Goal: Navigation & Orientation: Find specific page/section

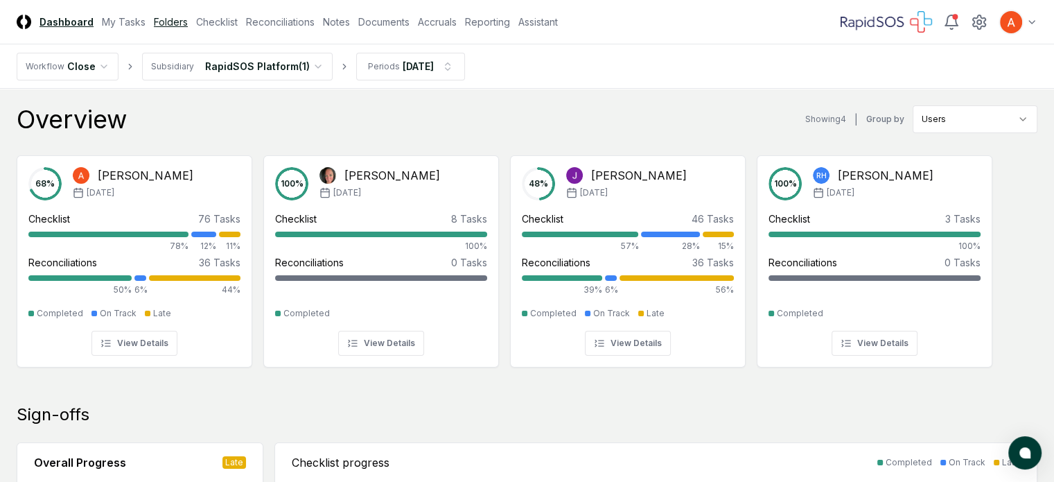
click at [188, 26] on link "Folders" at bounding box center [171, 22] width 34 height 15
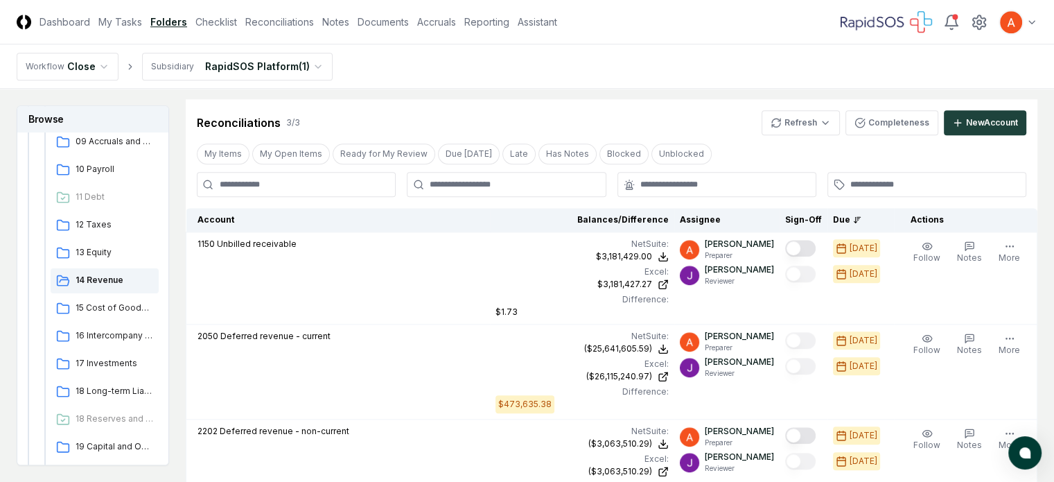
scroll to position [1358, 0]
